Goal: Navigation & Orientation: Find specific page/section

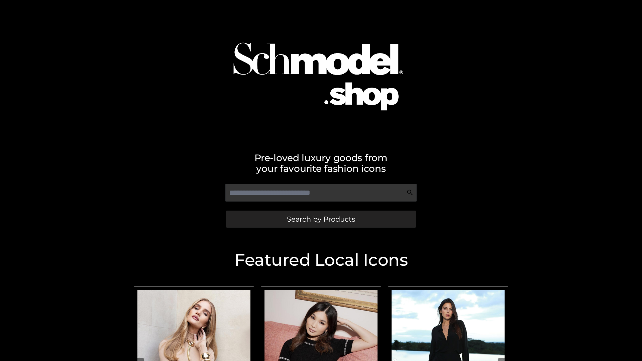
click at [321, 219] on span "Search by Products" at bounding box center [321, 219] width 68 height 7
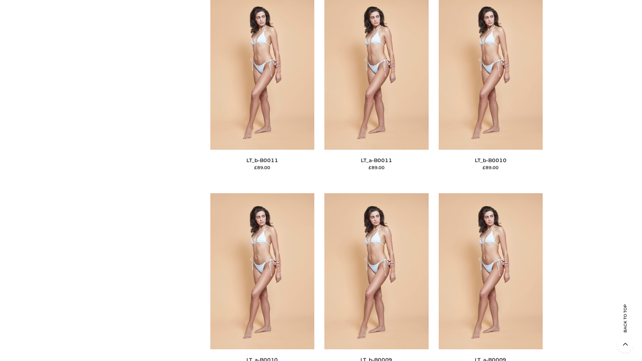
scroll to position [3002, 0]
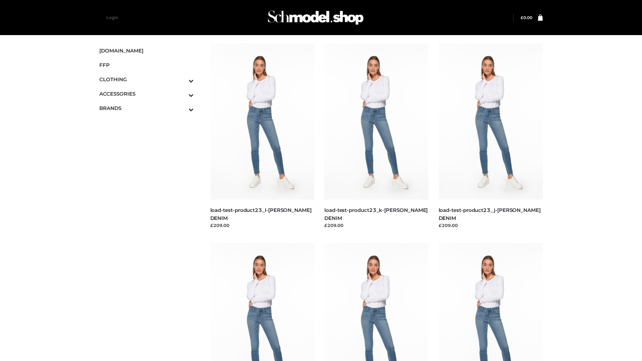
scroll to position [586, 0]
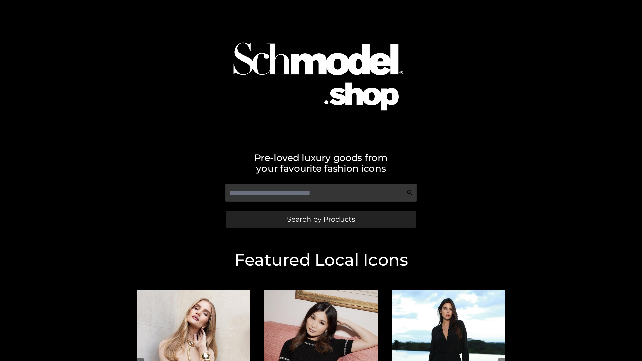
click at [321, 219] on span "Search by Products" at bounding box center [321, 219] width 68 height 7
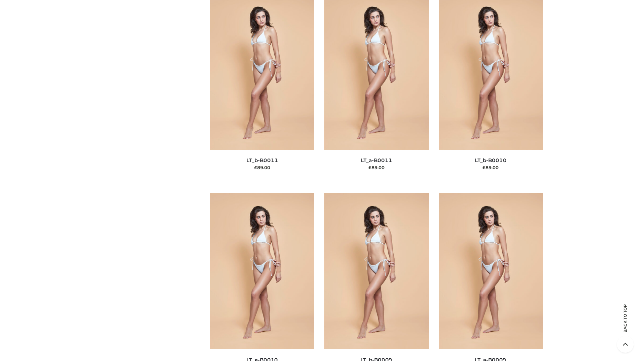
scroll to position [3002, 0]
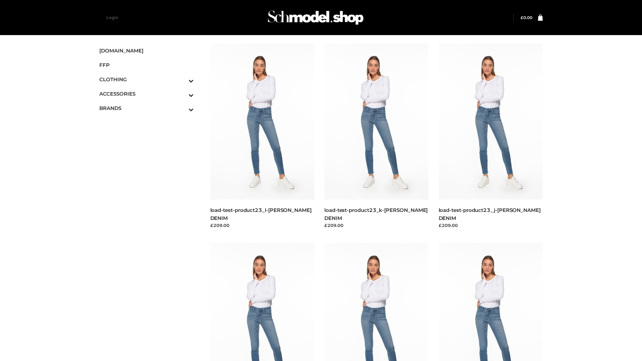
scroll to position [586, 0]
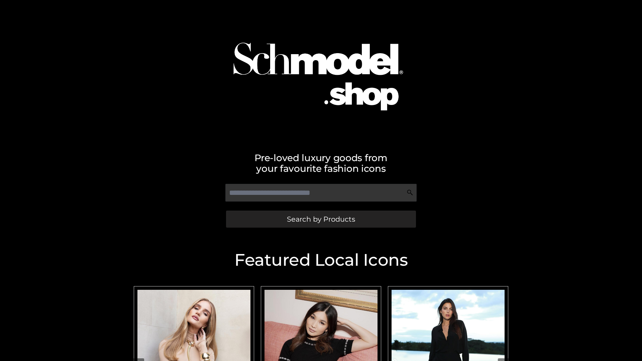
click at [321, 219] on span "Search by Products" at bounding box center [321, 219] width 68 height 7
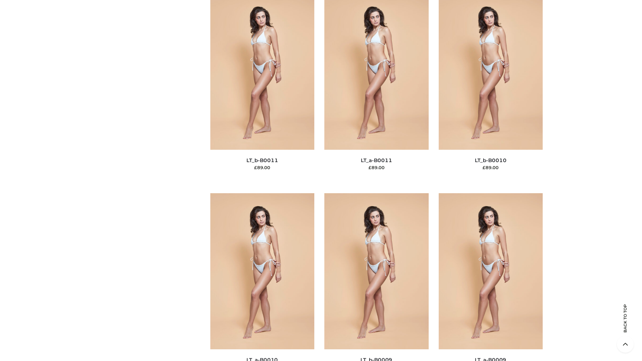
scroll to position [3002, 0]
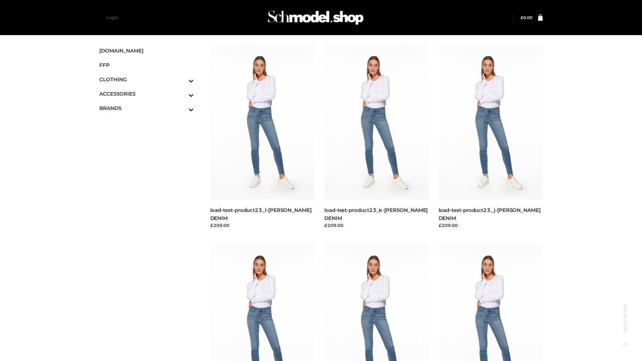
scroll to position [586, 0]
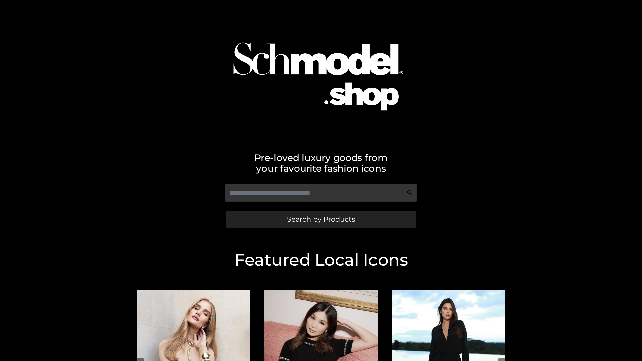
click at [321, 219] on span "Search by Products" at bounding box center [321, 219] width 68 height 7
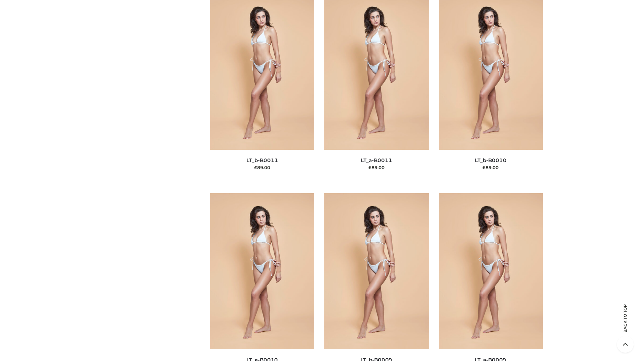
scroll to position [3002, 0]
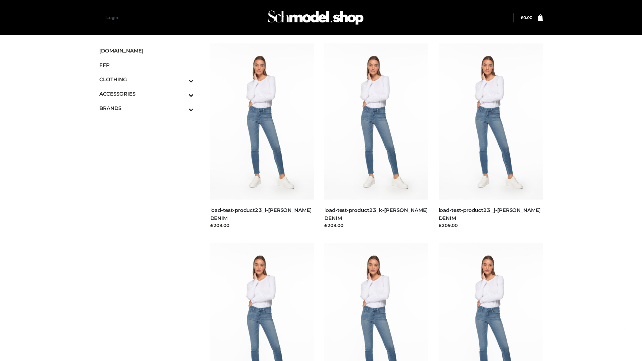
scroll to position [586, 0]
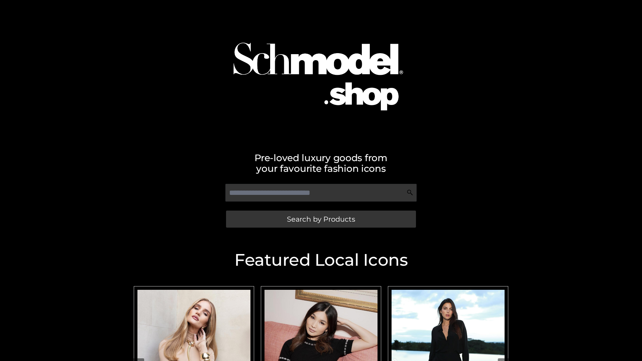
click at [321, 219] on span "Search by Products" at bounding box center [321, 219] width 68 height 7
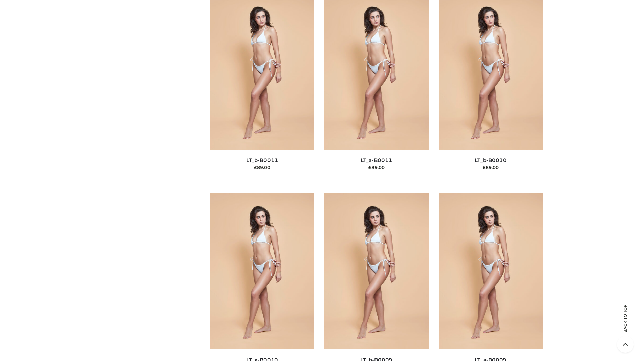
scroll to position [3002, 0]
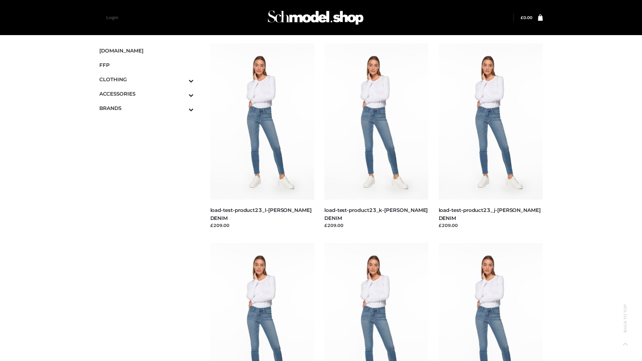
scroll to position [586, 0]
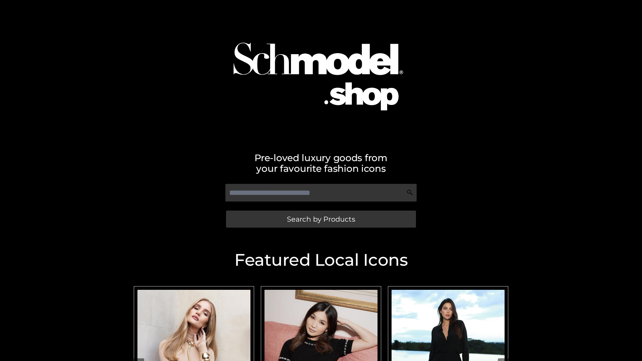
click at [321, 219] on span "Search by Products" at bounding box center [321, 219] width 68 height 7
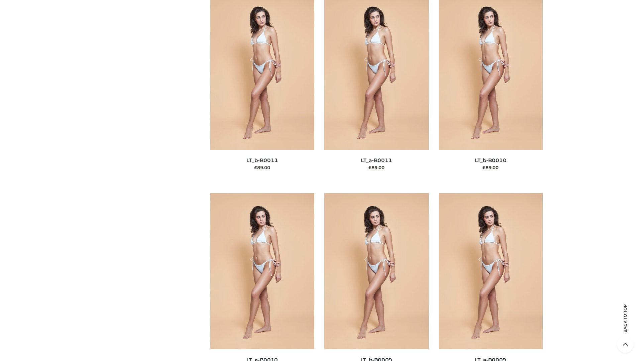
scroll to position [3002, 0]
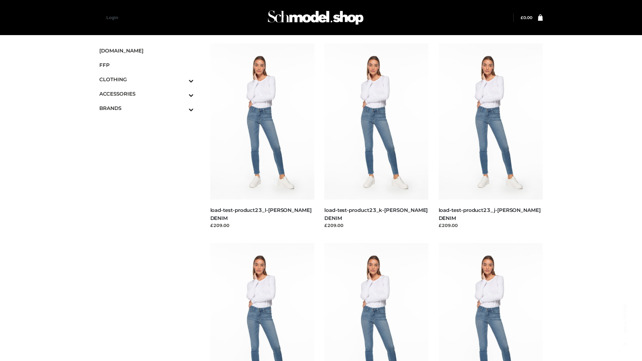
scroll to position [586, 0]
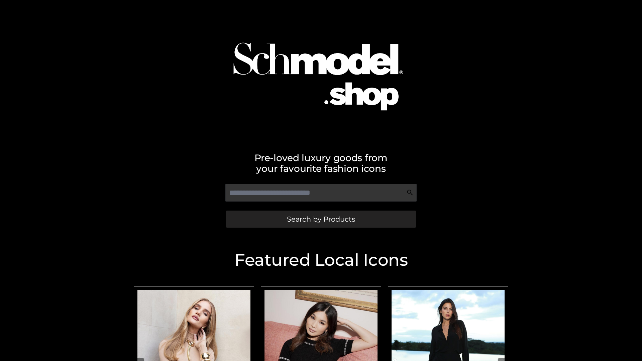
click at [321, 219] on span "Search by Products" at bounding box center [321, 219] width 68 height 7
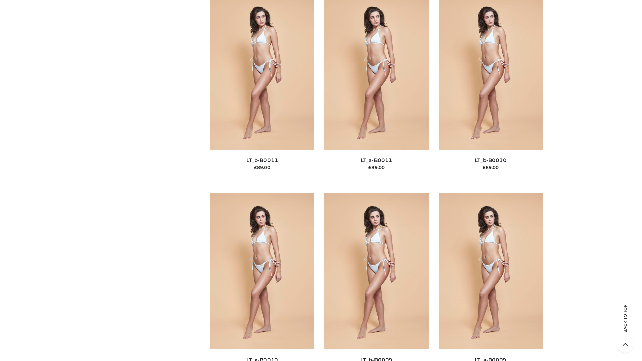
scroll to position [3002, 0]
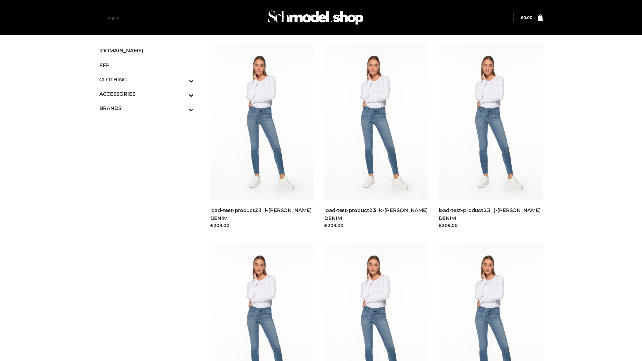
scroll to position [586, 0]
